Goal: Task Accomplishment & Management: Complete application form

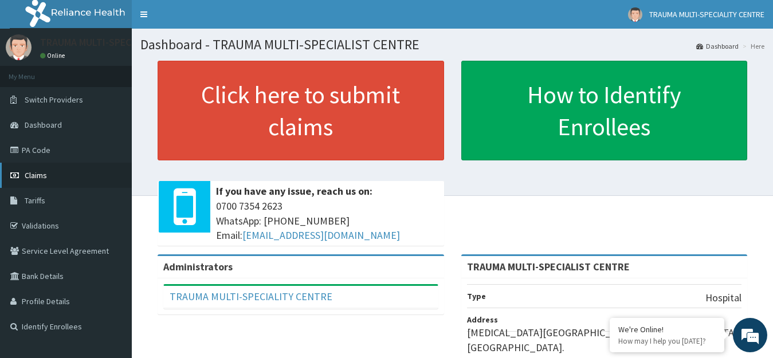
click at [44, 173] on span "Claims" at bounding box center [36, 175] width 22 height 10
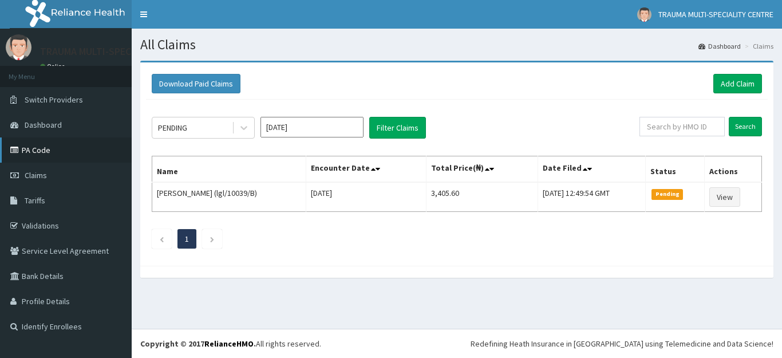
click at [41, 148] on link "PA Code" at bounding box center [66, 149] width 132 height 25
click at [248, 200] on td "[PERSON_NAME] (lgl/10039/B)" at bounding box center [229, 197] width 154 height 30
click at [728, 77] on link "Add Claim" at bounding box center [738, 83] width 49 height 19
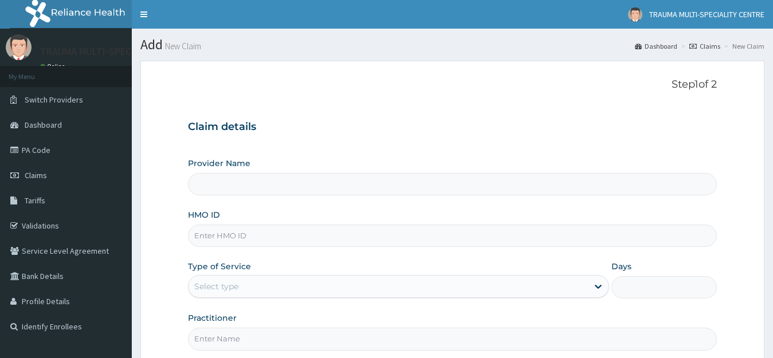
click at [255, 241] on input "HMO ID" at bounding box center [452, 236] width 529 height 22
click at [249, 238] on input "HMO ID" at bounding box center [452, 236] width 529 height 22
paste input "(lgl/10039/B"
type input "(lgl/10039/B"
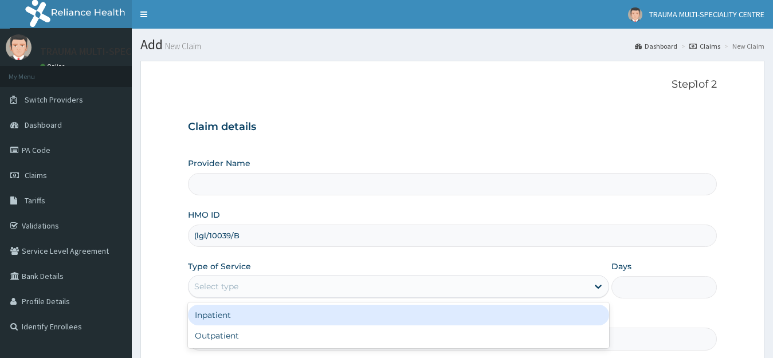
click at [253, 291] on div "Select type" at bounding box center [388, 286] width 400 height 18
type input "TRAUMA MULTI-SPECIALIST CENTRE"
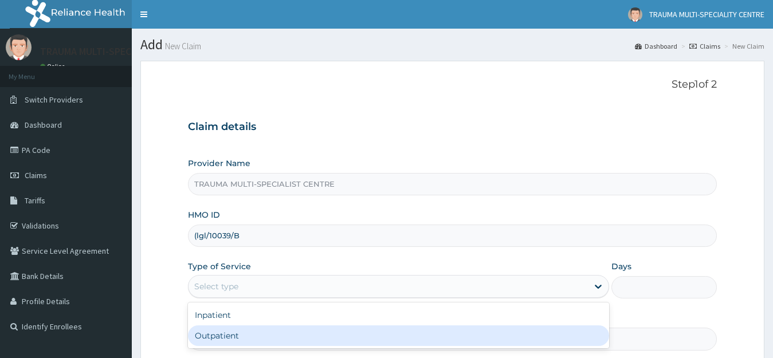
click at [241, 337] on div "Outpatient" at bounding box center [399, 335] width 422 height 21
type input "1"
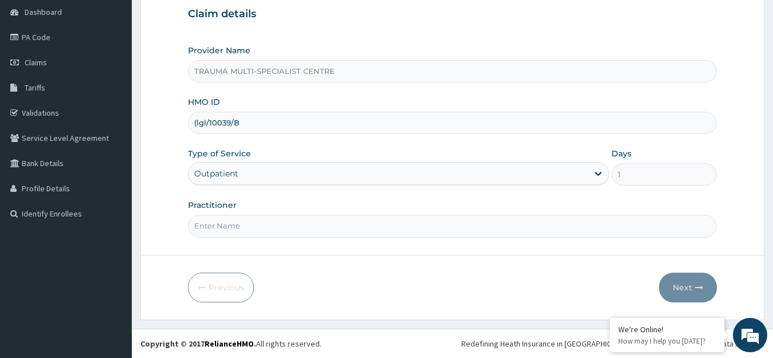
click at [259, 231] on input "Practitioner" at bounding box center [452, 226] width 529 height 22
type input "GG"
click at [680, 286] on button "Next" at bounding box center [688, 288] width 58 height 30
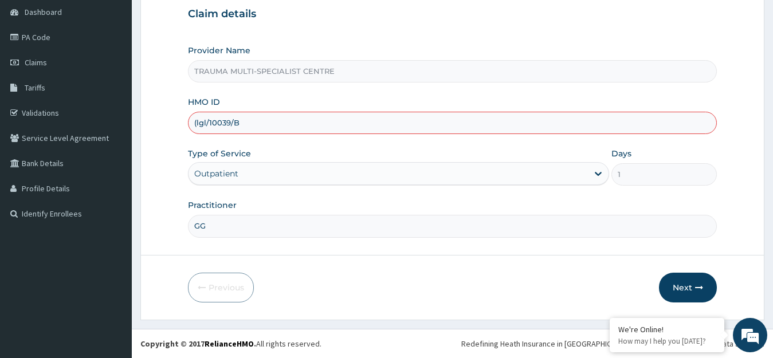
click at [195, 124] on input "(lgl/10039/B" at bounding box center [452, 123] width 529 height 22
type input "lgl/10039/B"
click at [680, 285] on button "Next" at bounding box center [688, 288] width 58 height 30
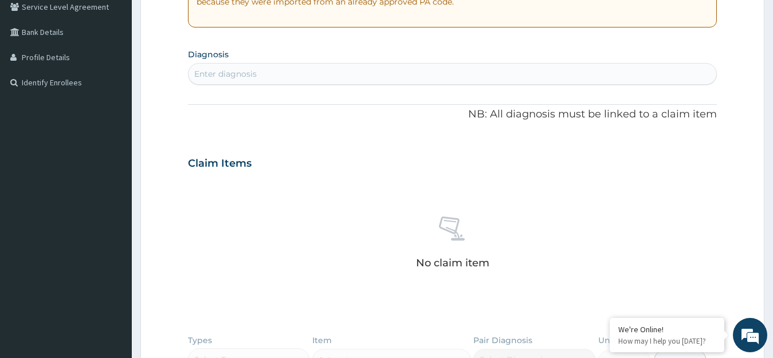
scroll to position [235, 0]
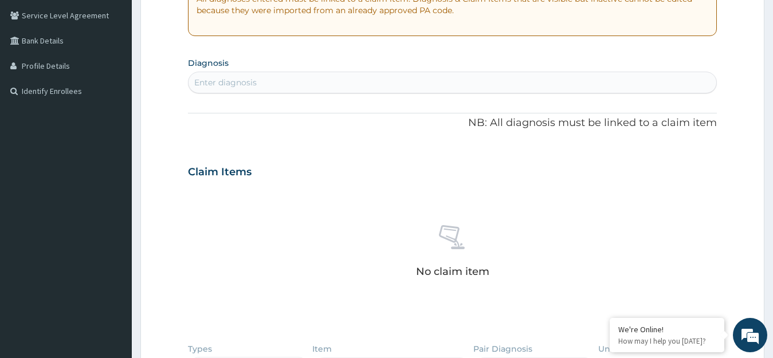
click at [282, 82] on div "Enter diagnosis" at bounding box center [452, 82] width 528 height 18
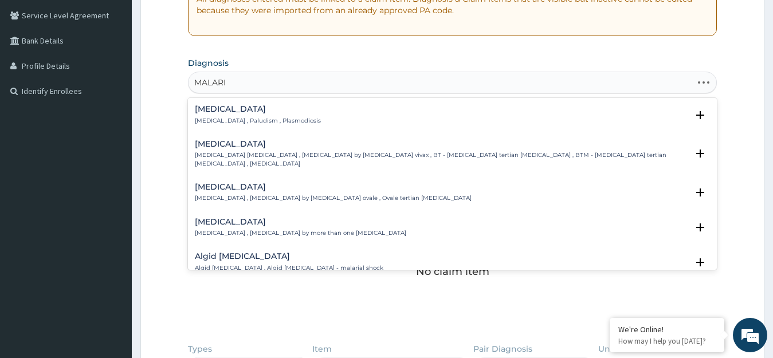
type input "MALARIA"
click at [217, 117] on p "Malaria , Paludism , Plasmodiosis" at bounding box center [258, 121] width 126 height 8
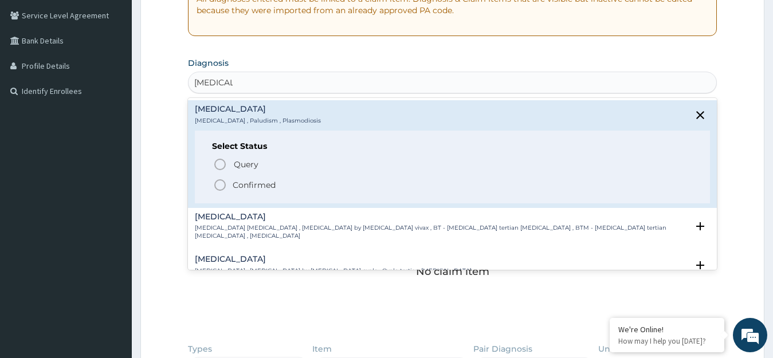
click at [253, 183] on p "Confirmed" at bounding box center [254, 184] width 43 height 11
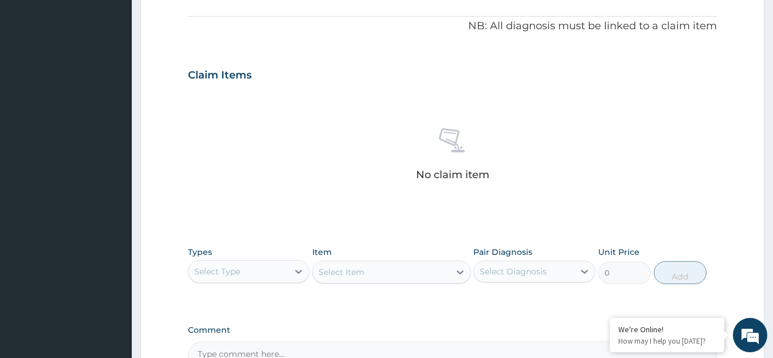
scroll to position [468, 0]
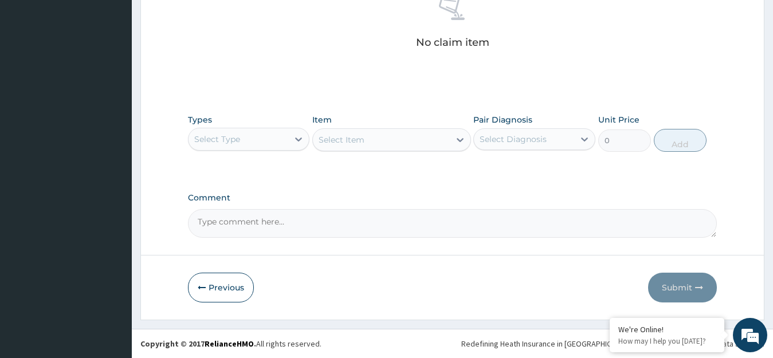
click at [288, 143] on div "Select Type" at bounding box center [238, 139] width 100 height 18
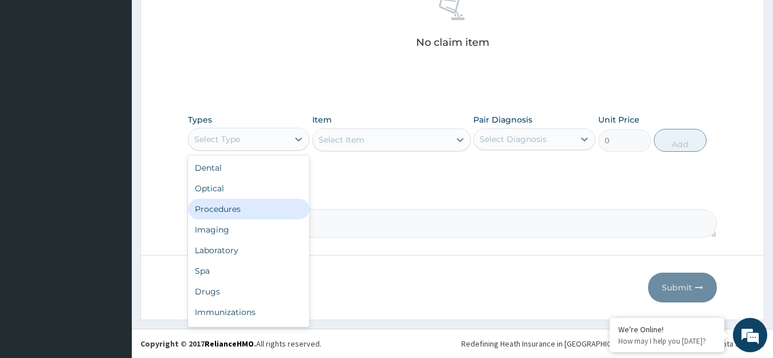
click at [233, 210] on div "Procedures" at bounding box center [249, 209] width 122 height 21
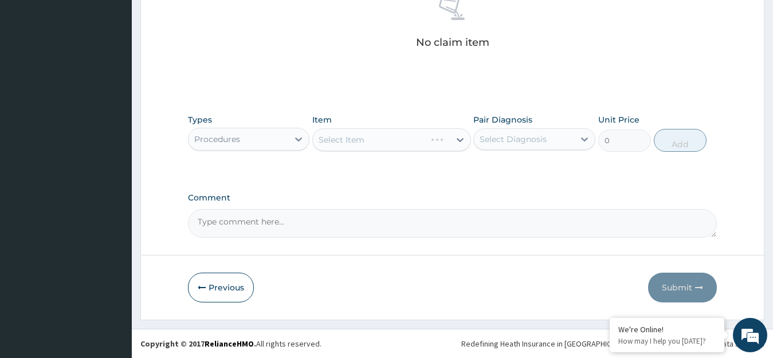
click at [397, 138] on div "Select Item" at bounding box center [391, 139] width 159 height 23
click at [398, 139] on div "Select Item" at bounding box center [391, 139] width 159 height 23
click at [398, 139] on div "Select Item" at bounding box center [381, 140] width 137 height 18
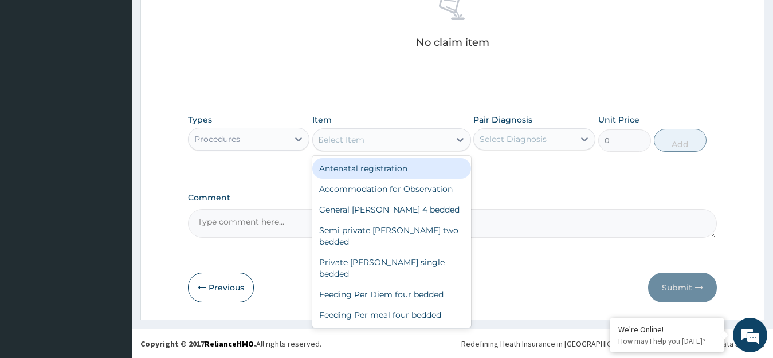
type input "EAR"
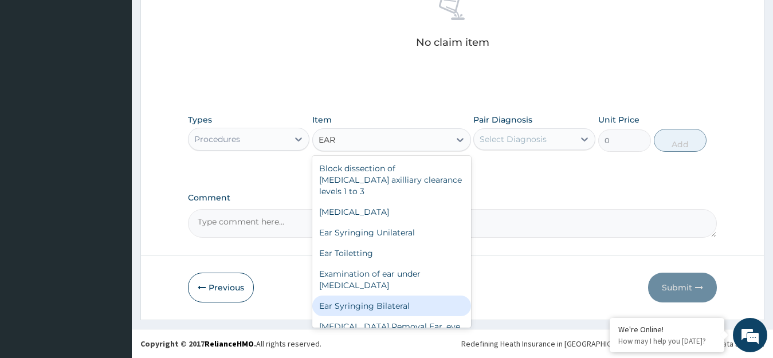
click at [396, 305] on div "Ear Syringing Bilateral" at bounding box center [391, 306] width 159 height 21
type input "10750"
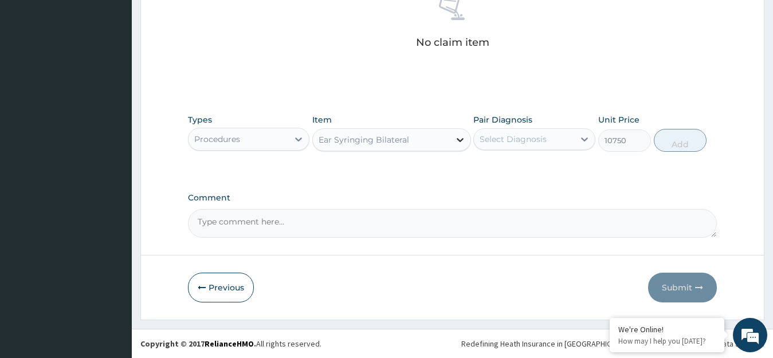
click at [454, 141] on icon at bounding box center [459, 139] width 11 height 11
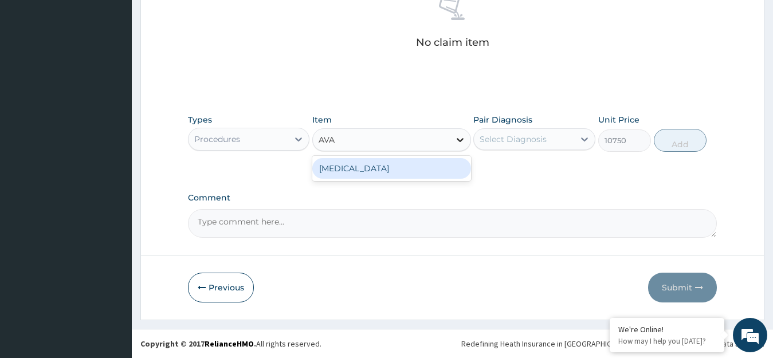
scroll to position [0, 0]
type input "AVA"
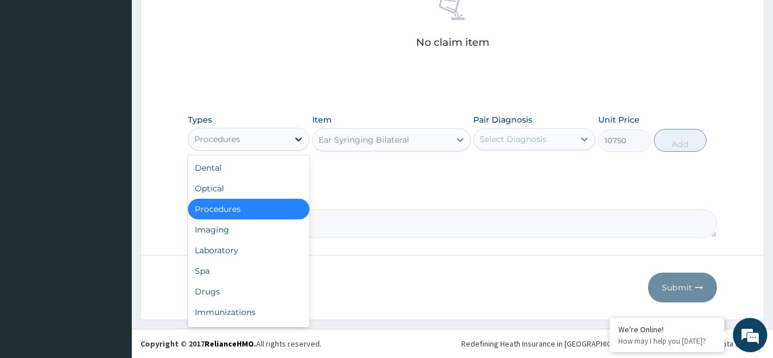
click at [298, 139] on icon at bounding box center [298, 138] width 11 height 11
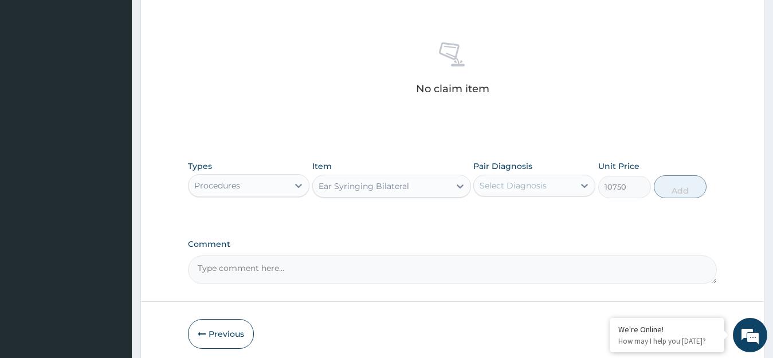
scroll to position [296, 0]
